Goal: Obtain resource: Download file/media

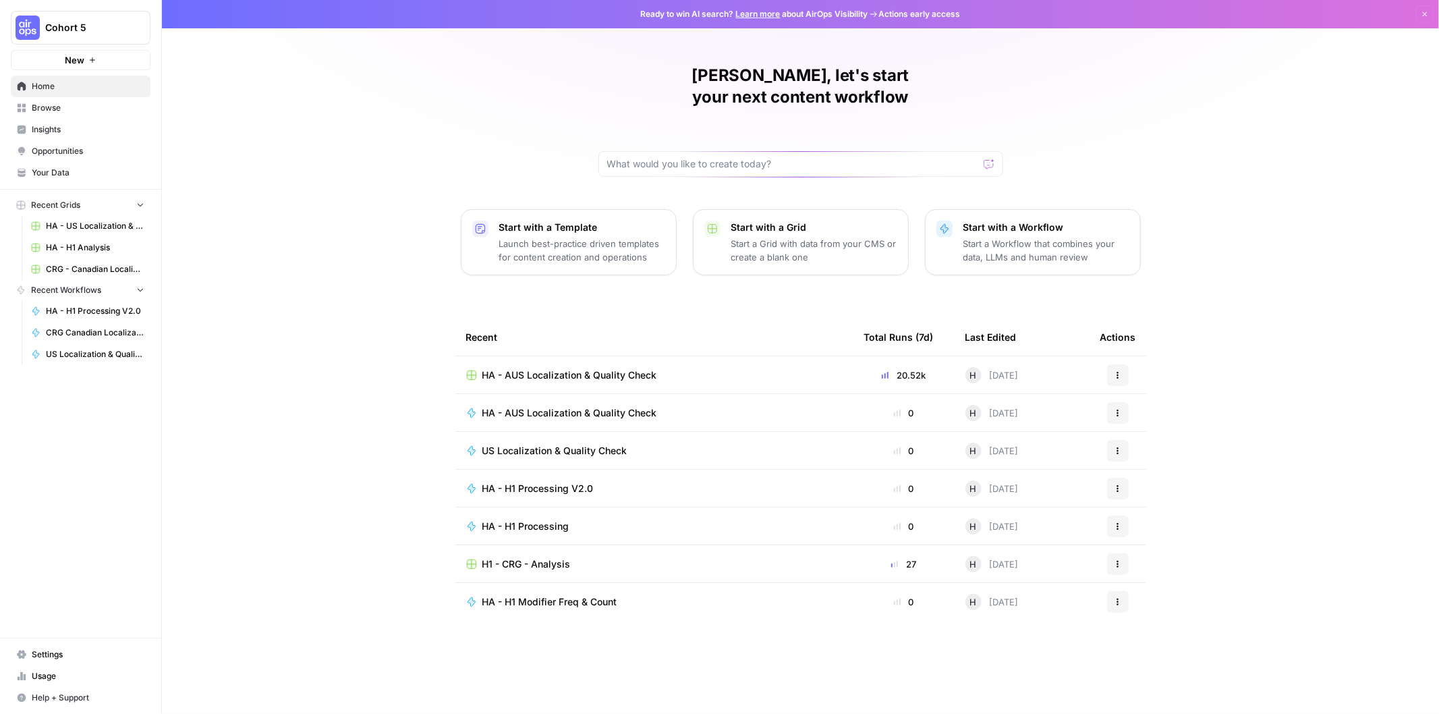
click at [759, 356] on td "HA - AUS Localization & Quality Check" at bounding box center [655, 374] width 398 height 37
click at [651, 362] on td "HA - AUS Localization & Quality Check" at bounding box center [655, 374] width 398 height 37
click at [651, 368] on span "HA - AUS Localization & Quality Check" at bounding box center [570, 374] width 175 height 13
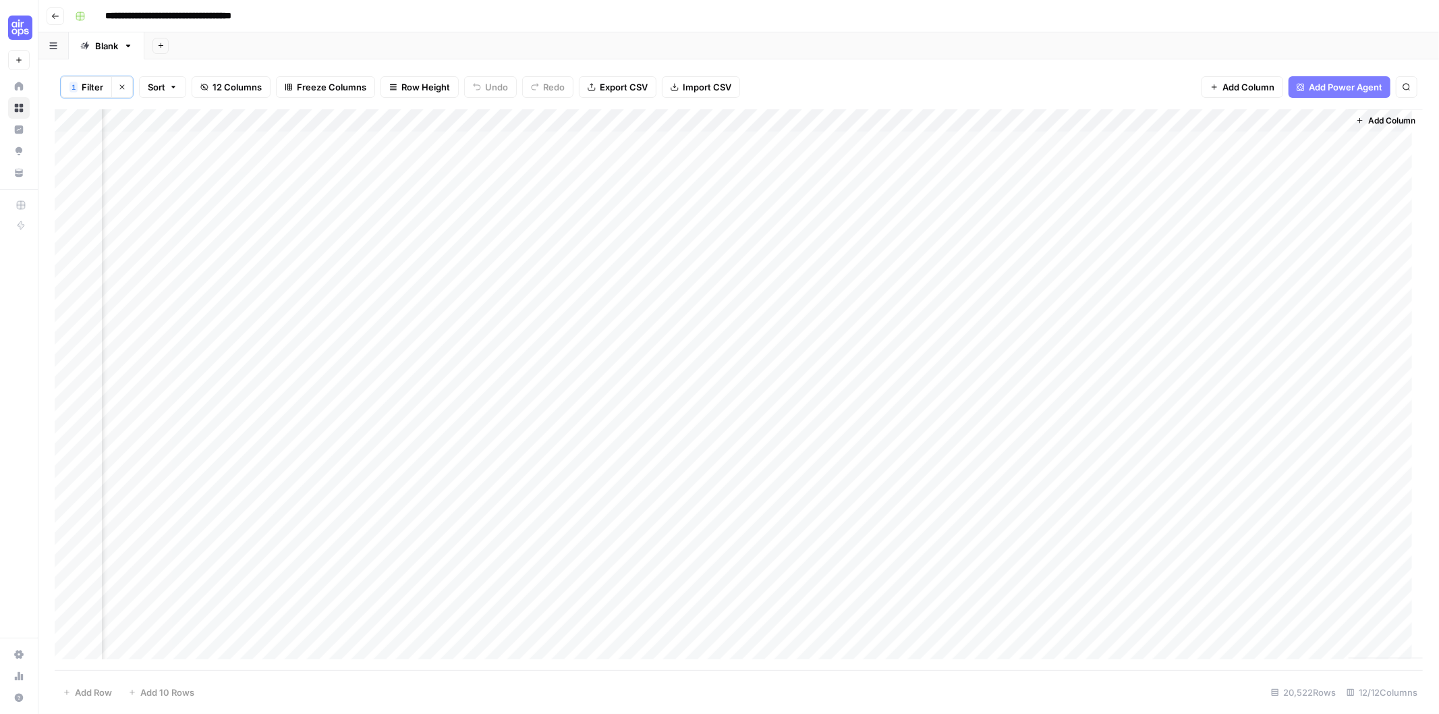
scroll to position [0, 583]
click at [617, 81] on span "Export CSV" at bounding box center [624, 86] width 48 height 13
